Goal: Information Seeking & Learning: Learn about a topic

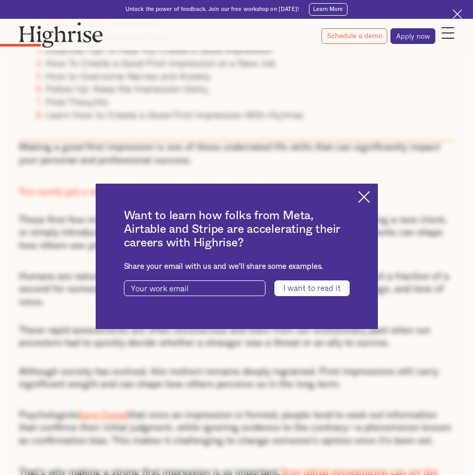
scroll to position [572, 0]
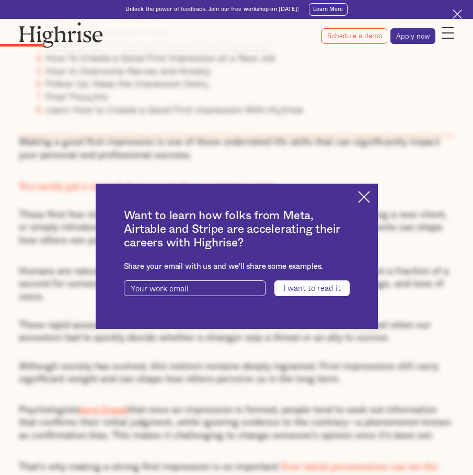
click at [361, 202] on img at bounding box center [364, 197] width 12 height 12
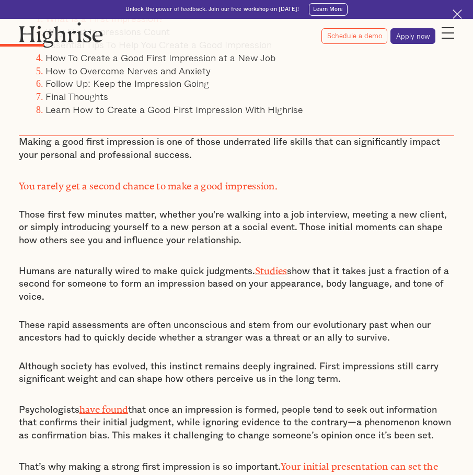
click at [186, 219] on p "Those first few minutes matter, whether you're walking into a job interview, me…" at bounding box center [237, 228] width 436 height 38
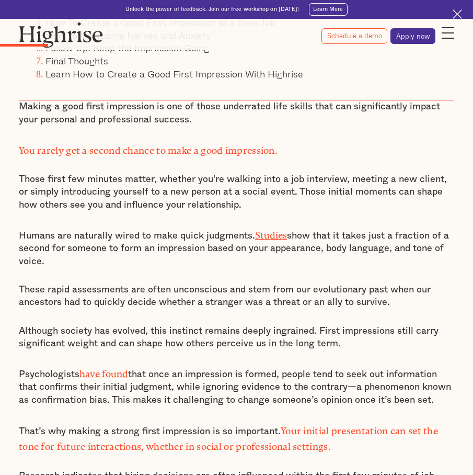
scroll to position [614, 0]
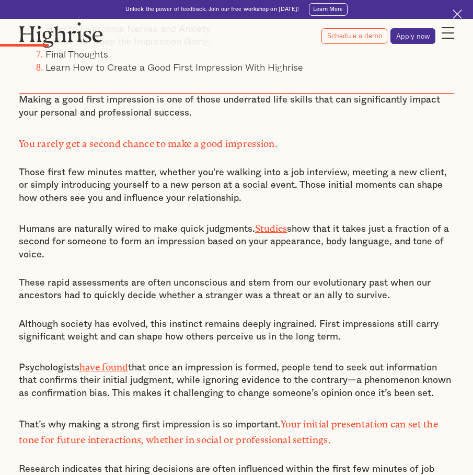
click at [259, 230] on p "Humans are naturally wired to make quick judgments. Studies show that it takes …" at bounding box center [237, 240] width 436 height 41
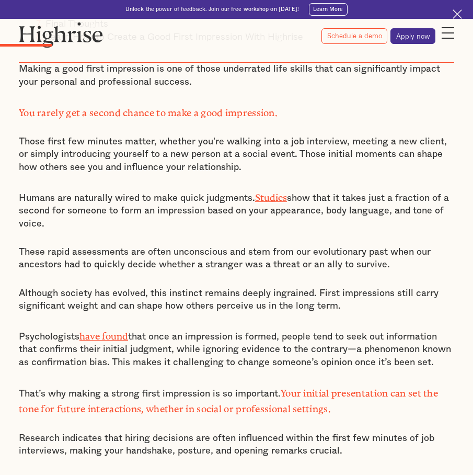
scroll to position [650, 0]
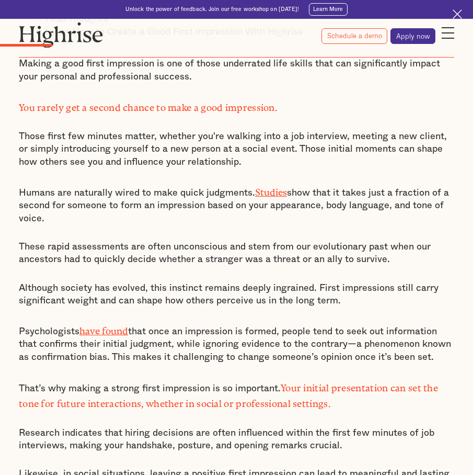
click at [355, 214] on div "Making a good first impression is one of those underrated life skills that can …" at bounding box center [237, 310] width 436 height 505
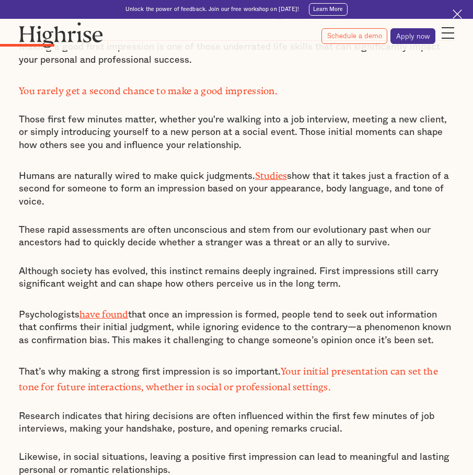
scroll to position [668, 0]
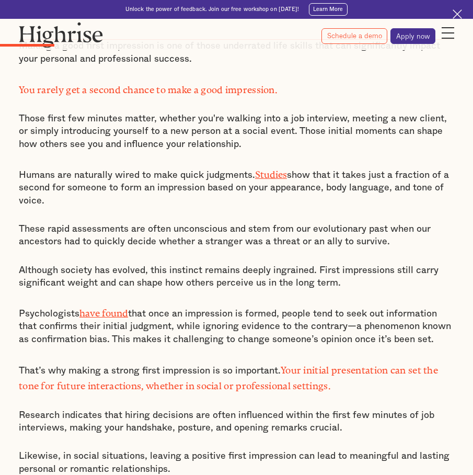
click at [373, 369] on p "That’s why making a strong first impression is so important. Your initial prese…" at bounding box center [237, 377] width 436 height 32
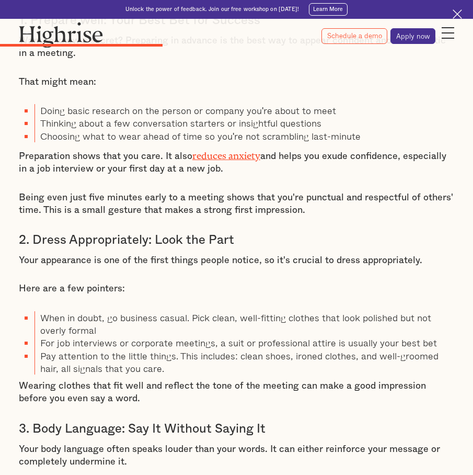
scroll to position [1690, 0]
drag, startPoint x: 362, startPoint y: 100, endPoint x: 209, endPoint y: 357, distance: 299.0
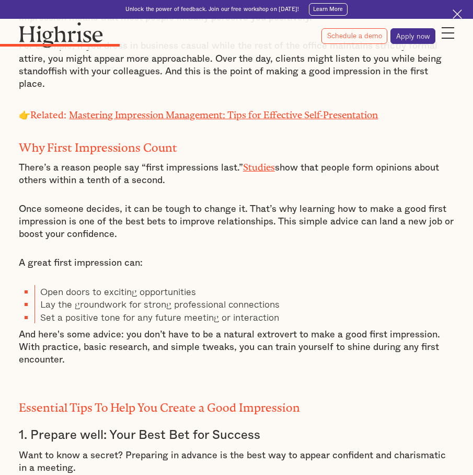
scroll to position [1275, 0]
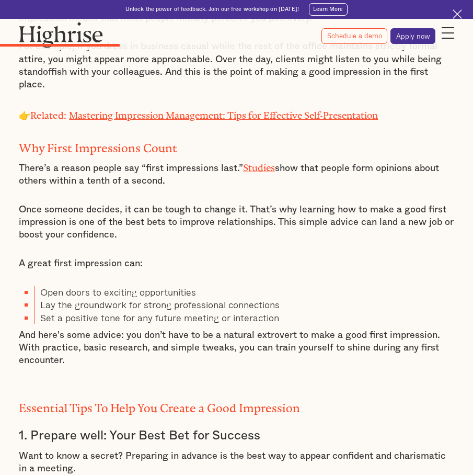
click at [273, 329] on p "And here's some advice: you don’t have to be a natural extrovert to make a good…" at bounding box center [237, 348] width 436 height 38
click at [204, 329] on p "And here's some advice: you don’t have to be a natural extrovert to make a good…" at bounding box center [237, 348] width 436 height 38
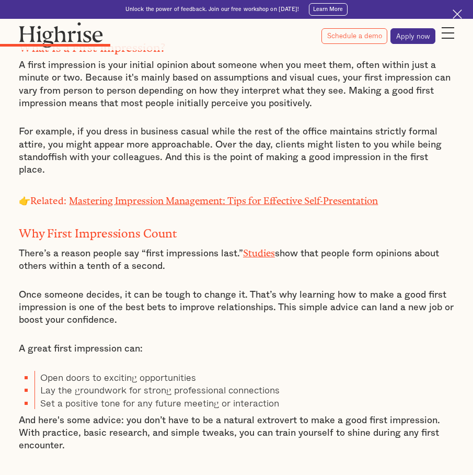
scroll to position [1192, 0]
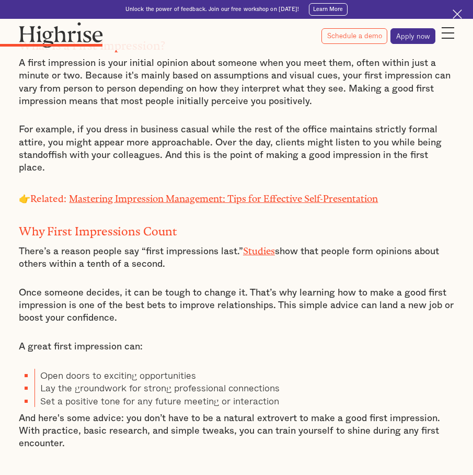
click at [218, 282] on div "What Is a First Impression? A first impression is your initial opinion about so…" at bounding box center [237, 242] width 436 height 445
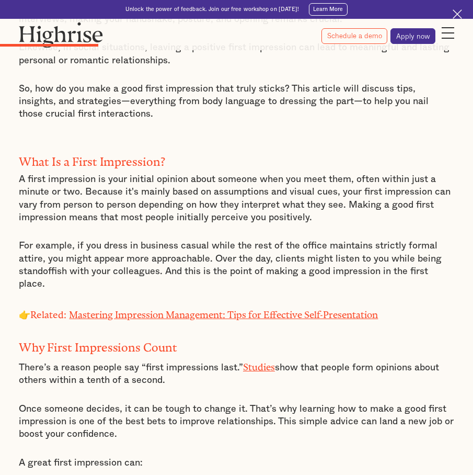
scroll to position [1076, 0]
drag, startPoint x: 357, startPoint y: 52, endPoint x: 223, endPoint y: 229, distance: 222.0
click at [223, 239] on p "For example, if you dress in business casual while the rest of the office maint…" at bounding box center [237, 264] width 436 height 51
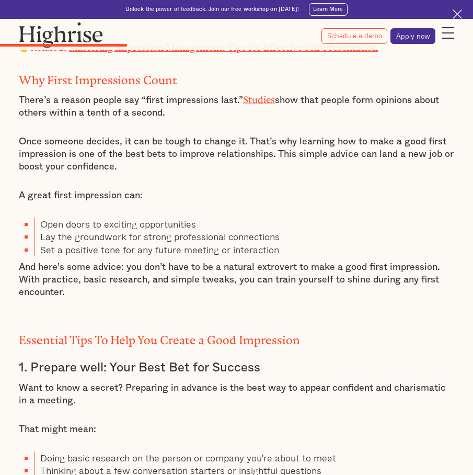
scroll to position [1345, 0]
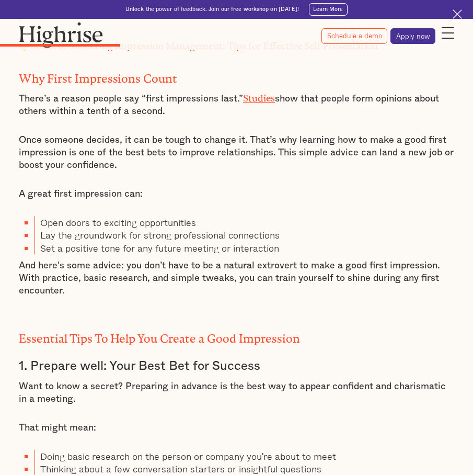
click at [268, 229] on li "Lay the groundwork for strong professional connections" at bounding box center [245, 235] width 420 height 13
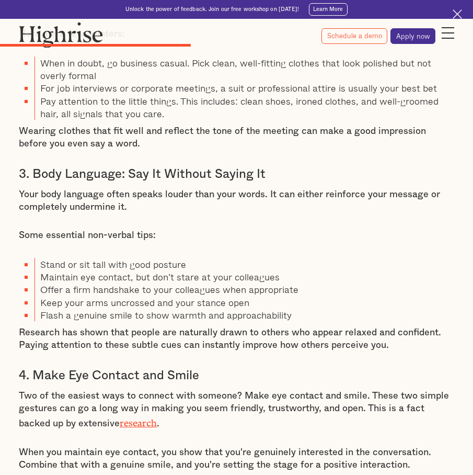
scroll to position [1945, 0]
click at [299, 283] on li "Offer a firm handshake to your colleagues when appropriate" at bounding box center [245, 289] width 420 height 13
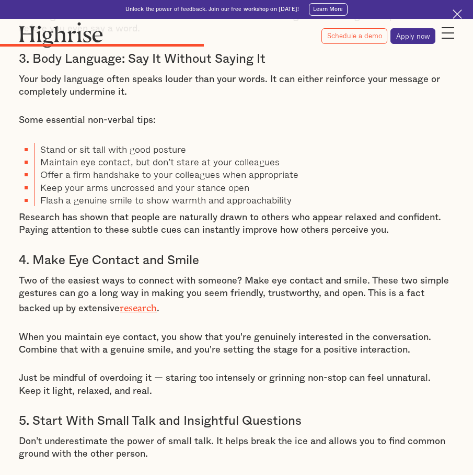
scroll to position [2060, 0]
